Goal: Check status: Check status

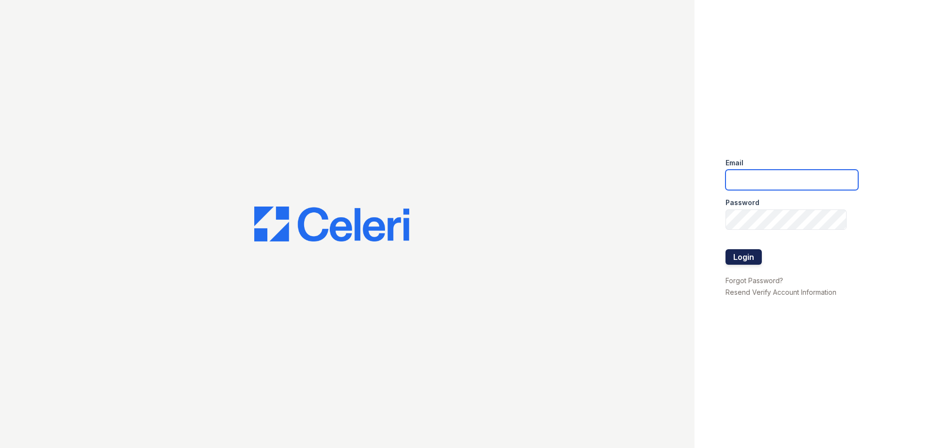
type input "rivolirunmgr@thewoodruffway.com"
click at [736, 255] on button "Login" at bounding box center [744, 257] width 36 height 16
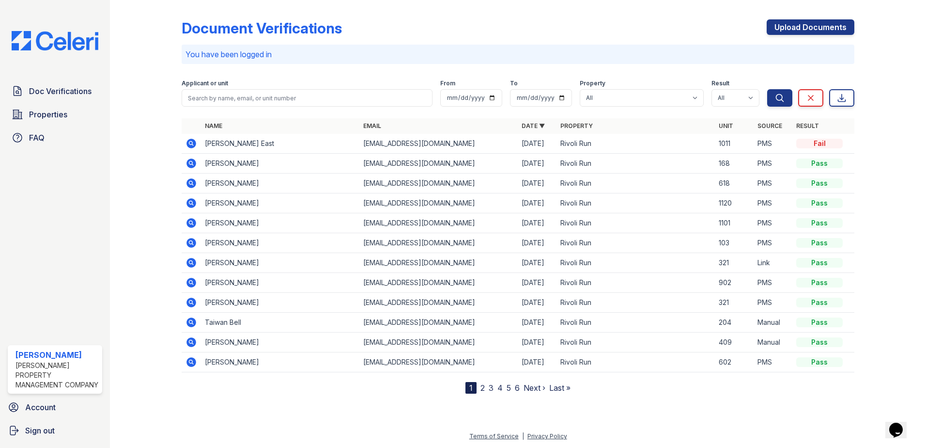
click at [215, 187] on td "[PERSON_NAME]" at bounding box center [280, 183] width 158 height 20
click at [190, 184] on icon at bounding box center [192, 183] width 12 height 12
click at [208, 145] on td "[PERSON_NAME] East" at bounding box center [280, 144] width 158 height 20
click at [192, 142] on icon at bounding box center [192, 144] width 12 height 12
click at [194, 164] on icon at bounding box center [192, 163] width 10 height 10
